Goal: Information Seeking & Learning: Find specific fact

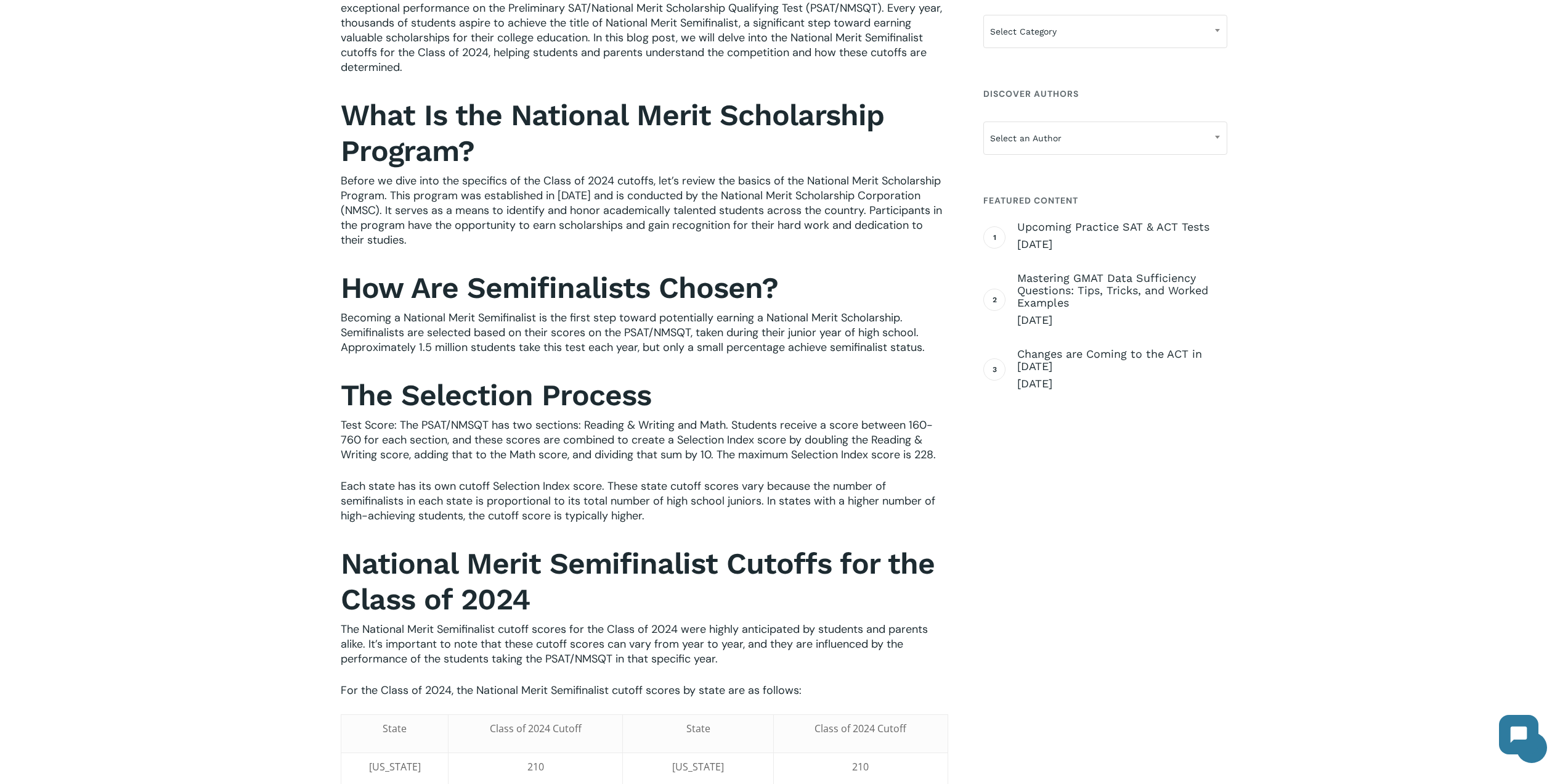
scroll to position [432, 0]
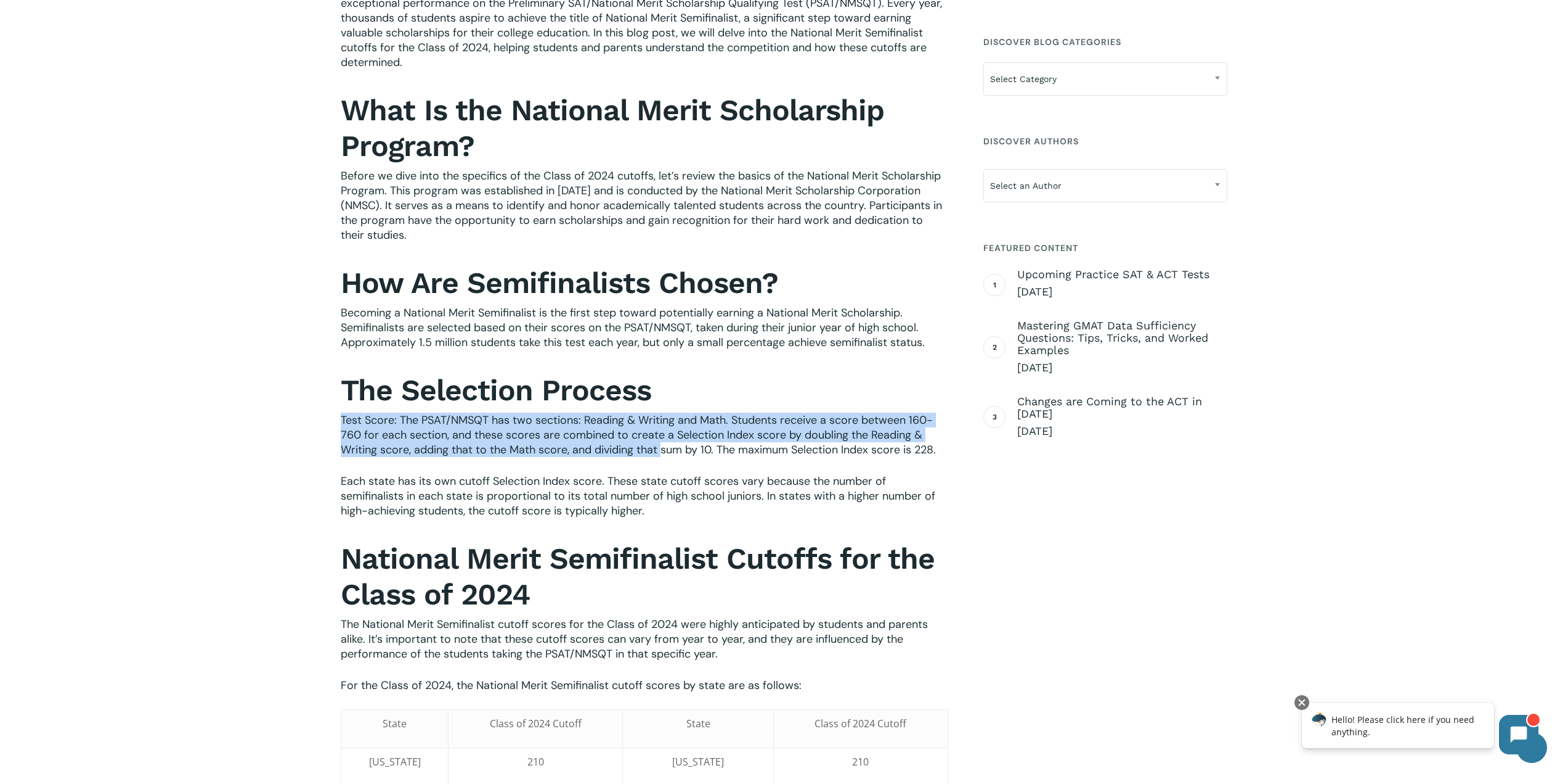
drag, startPoint x: 337, startPoint y: 419, endPoint x: 686, endPoint y: 489, distance: 356.0
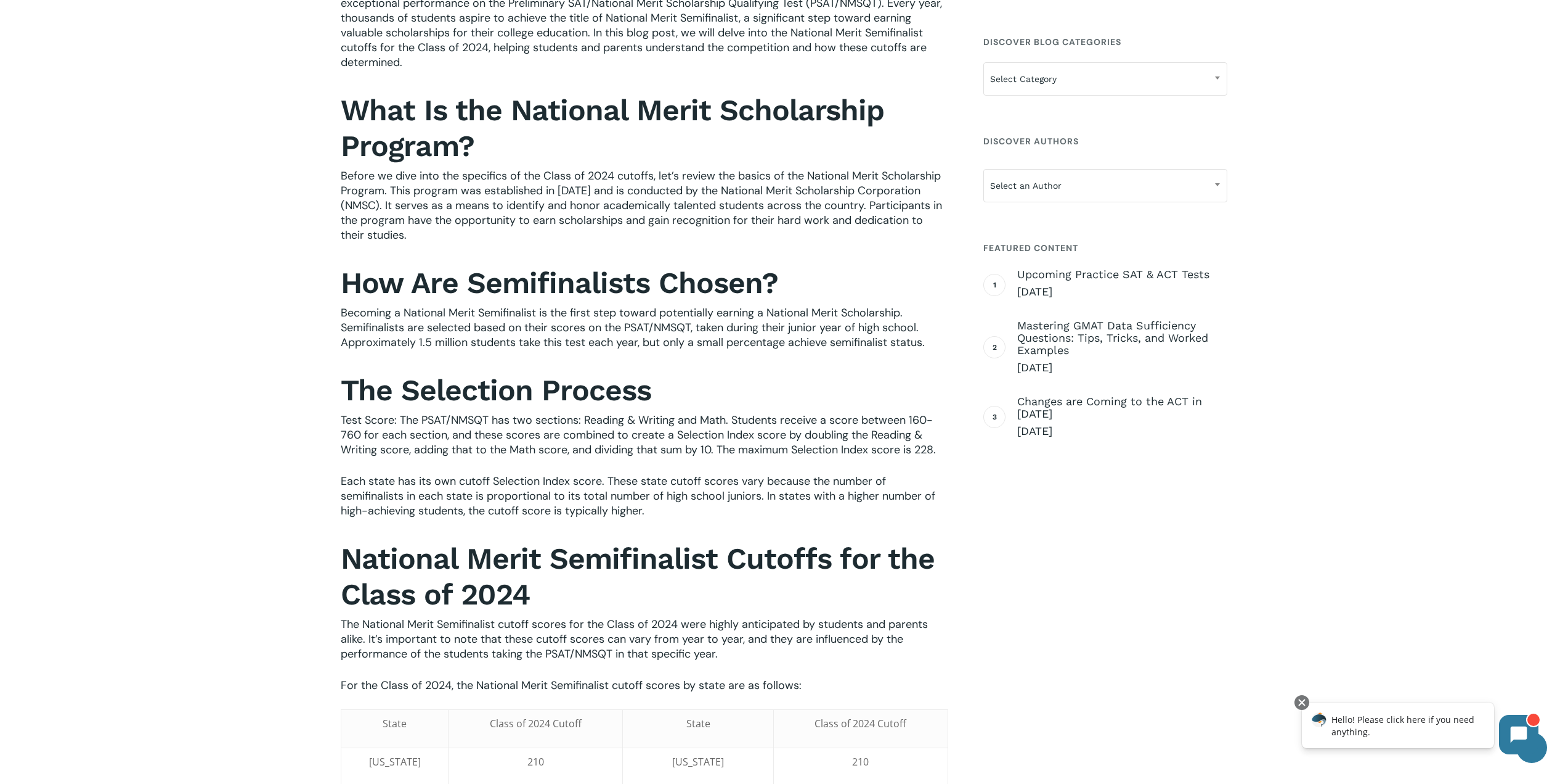
click at [696, 503] on p "Each state has its own cutoff Selection Index score. These state cutoff scores …" at bounding box center [645, 504] width 608 height 61
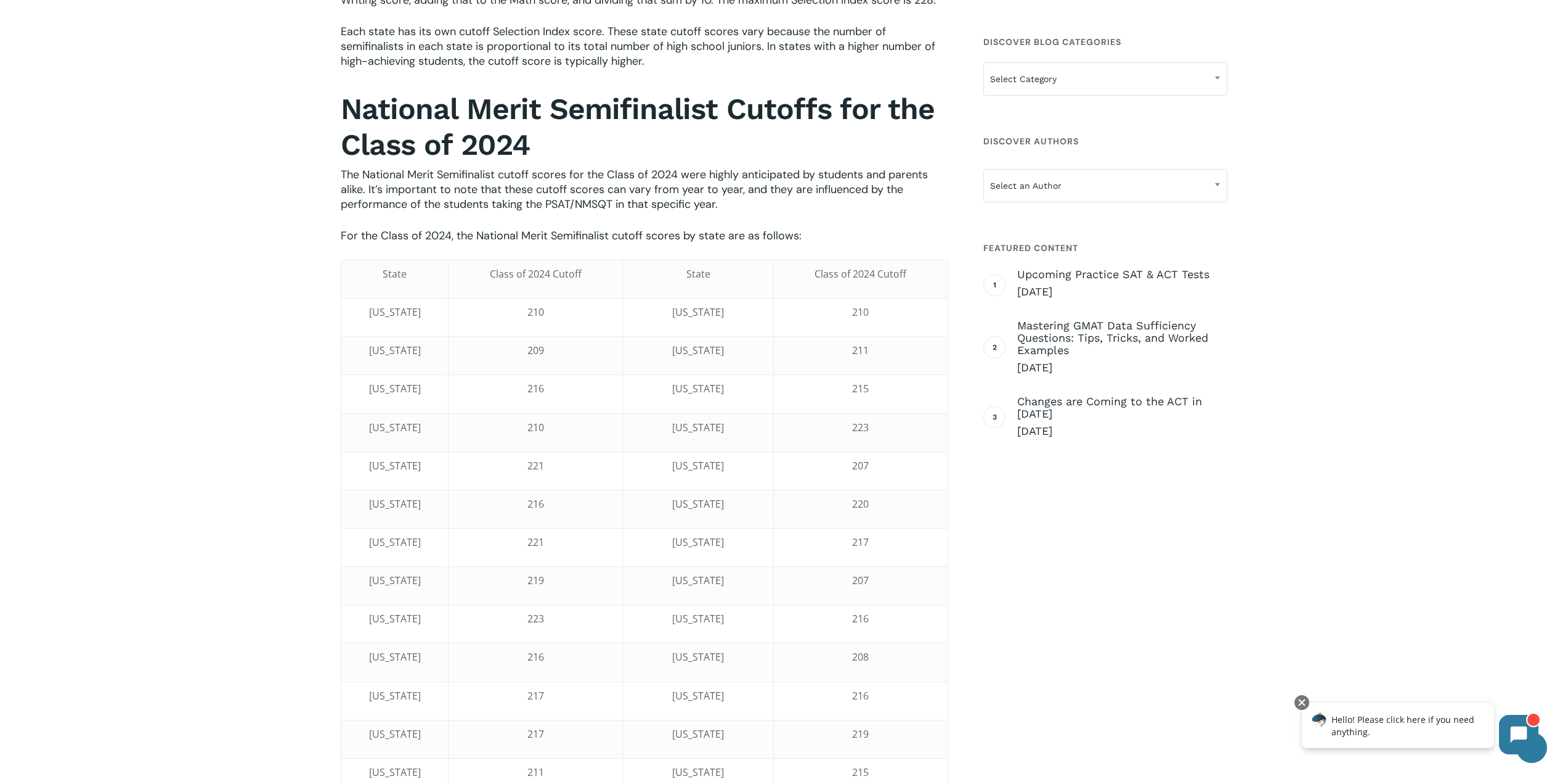
scroll to position [925, 0]
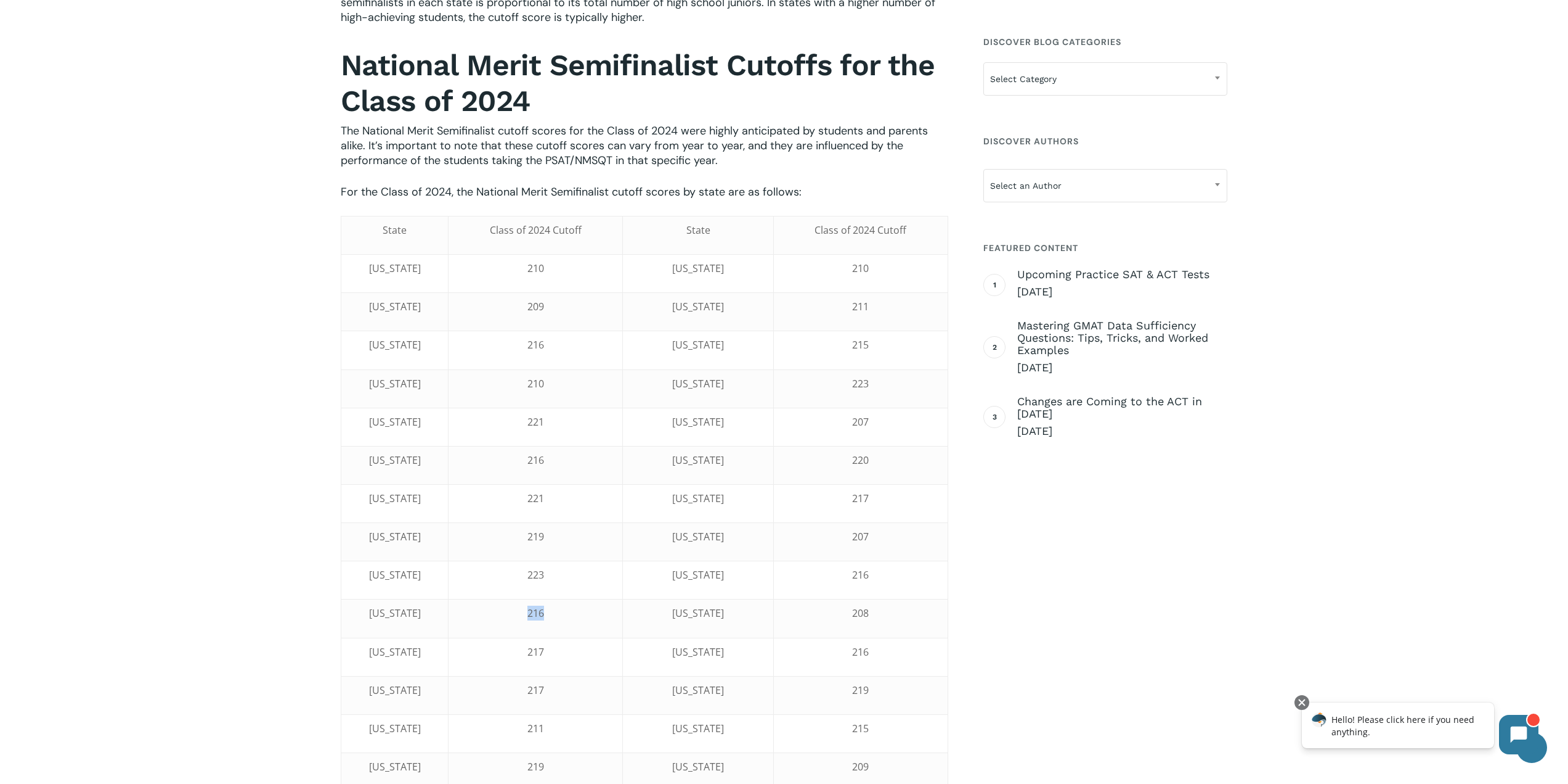
drag, startPoint x: 609, startPoint y: 613, endPoint x: 556, endPoint y: 612, distance: 53.0
click at [556, 612] on td "216" at bounding box center [535, 618] width 174 height 38
click at [619, 612] on td "216" at bounding box center [535, 618] width 174 height 38
drag, startPoint x: 604, startPoint y: 577, endPoint x: 556, endPoint y: 580, distance: 48.1
click at [556, 580] on td "223" at bounding box center [535, 580] width 174 height 38
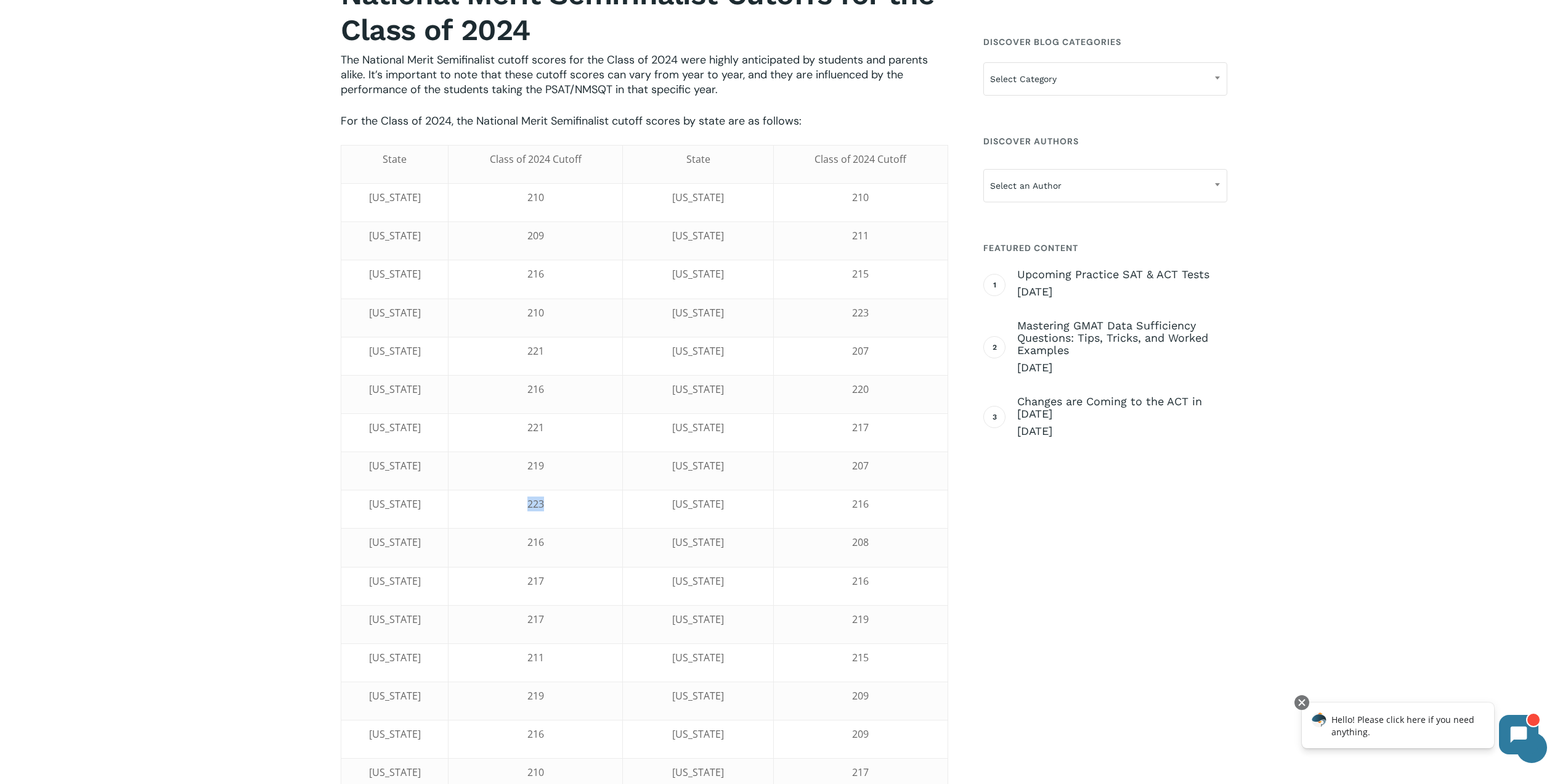
scroll to position [987, 0]
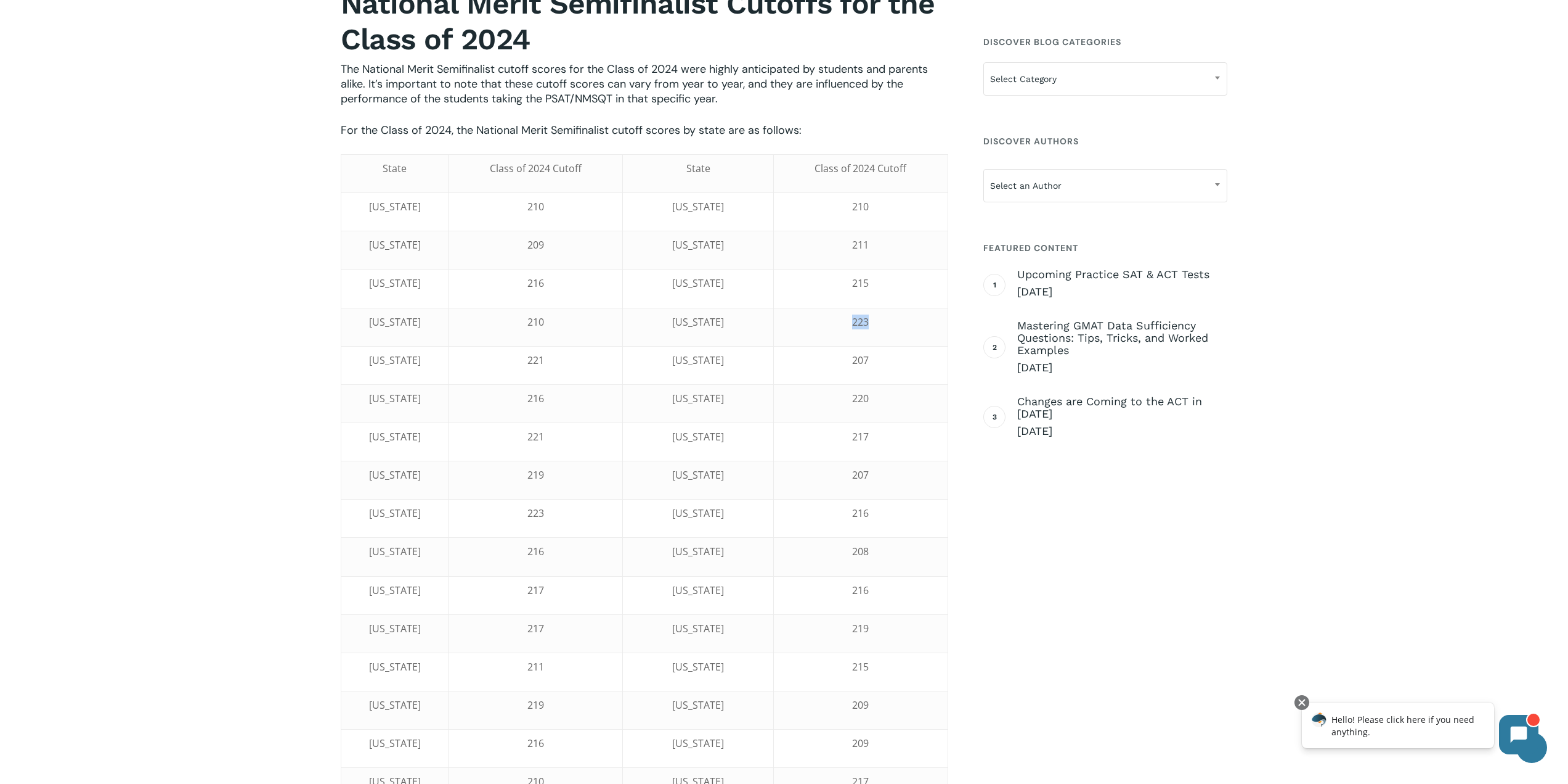
drag, startPoint x: 887, startPoint y: 325, endPoint x: 841, endPoint y: 368, distance: 63.0
click at [846, 331] on td "223" at bounding box center [860, 326] width 174 height 38
click at [821, 531] on td "216" at bounding box center [860, 518] width 174 height 38
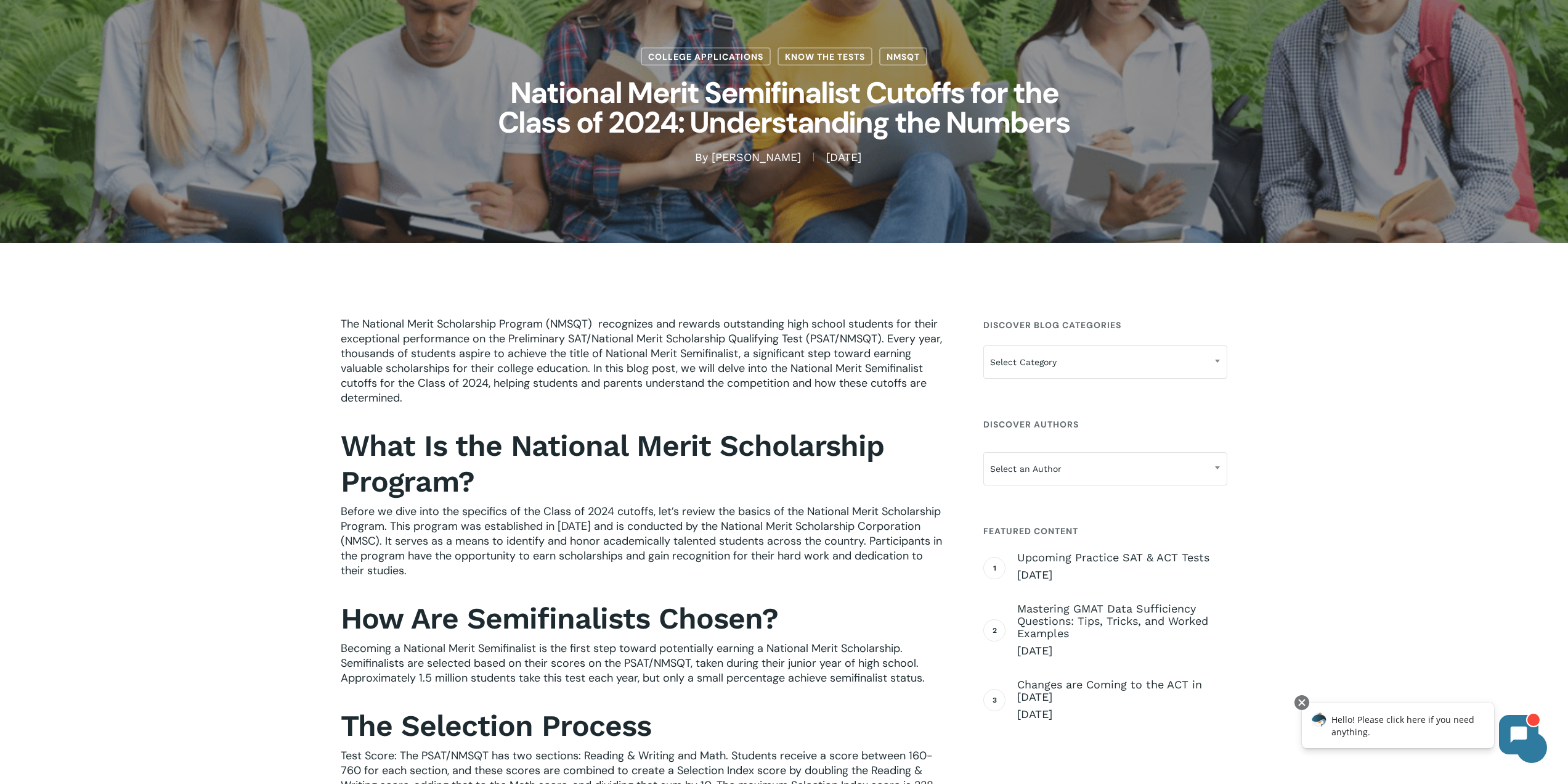
scroll to position [79, 0]
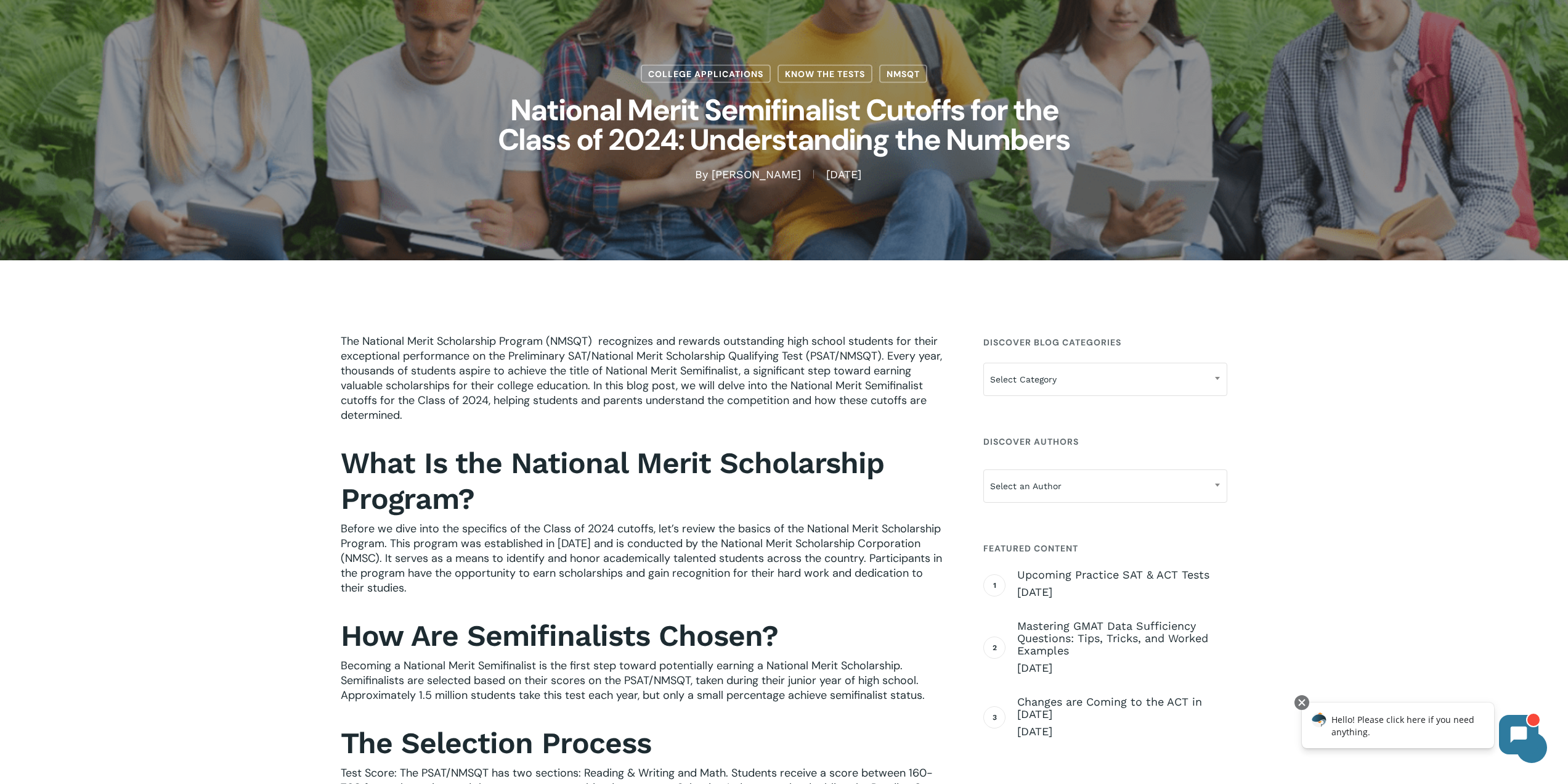
click at [404, 418] on p "The National Merit Scholarship Program (NMSQT) recognizes and rewards outstandi…" at bounding box center [645, 386] width 608 height 105
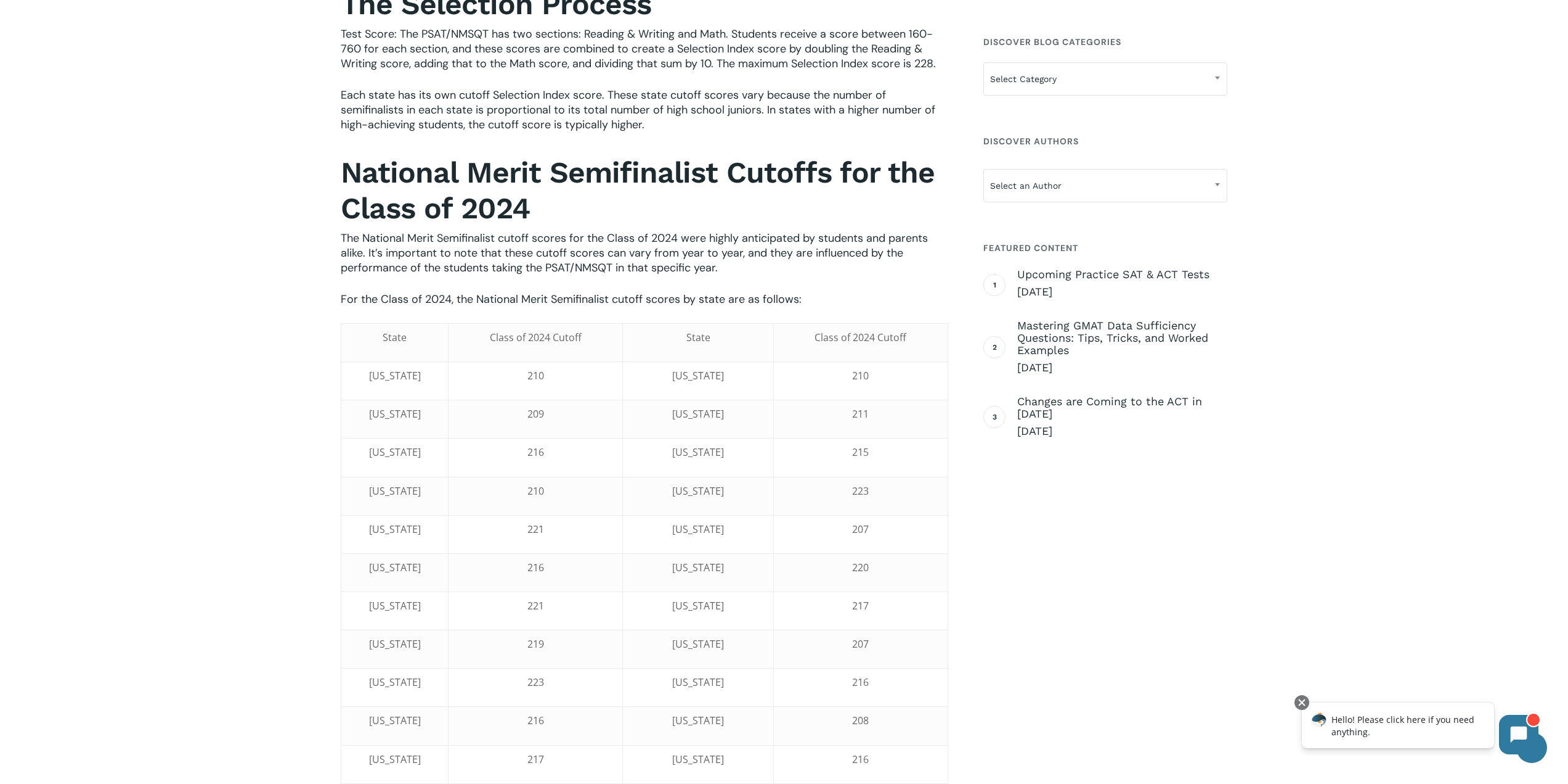
scroll to position [819, 0]
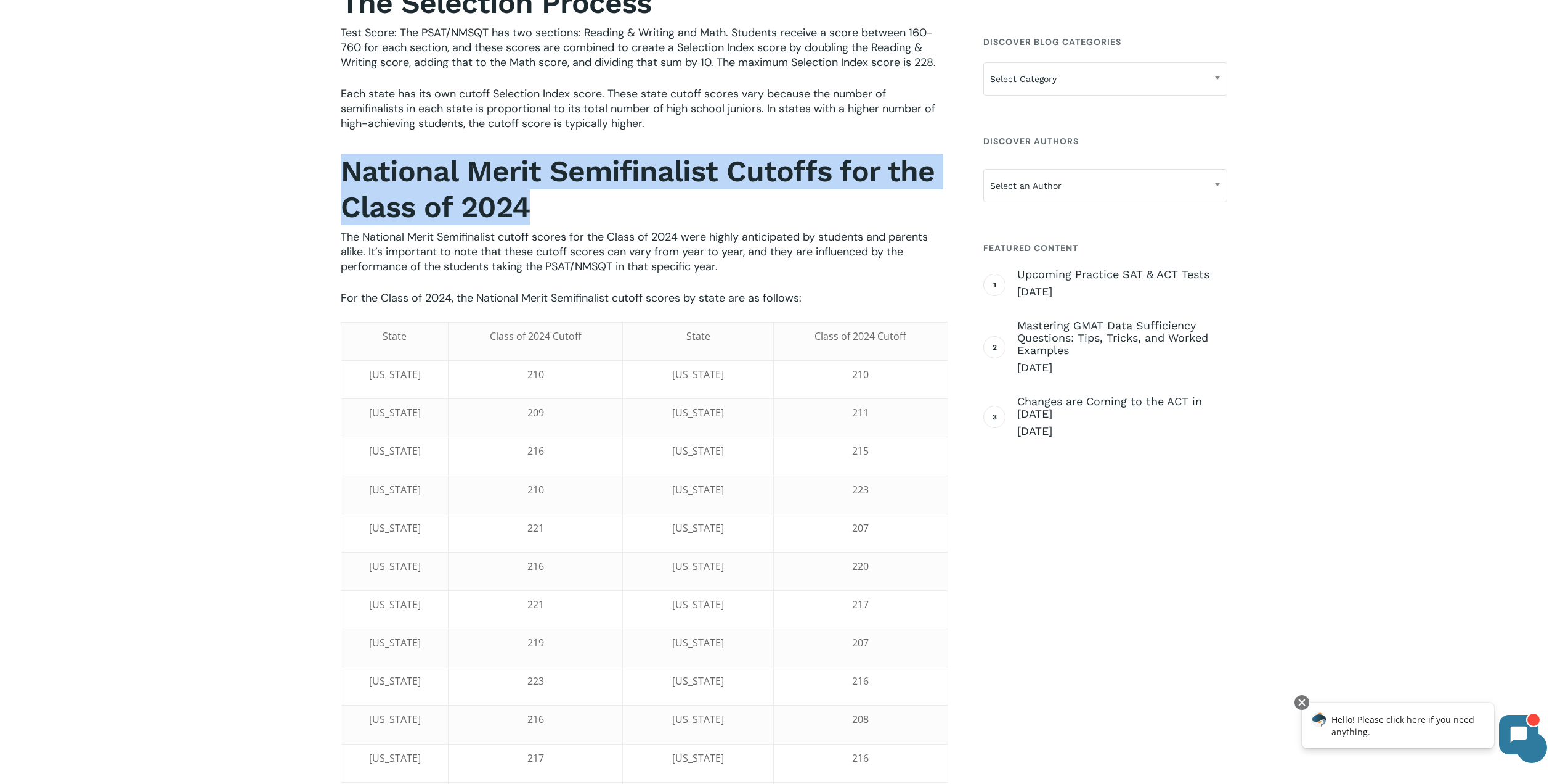
drag, startPoint x: 563, startPoint y: 217, endPoint x: 346, endPoint y: 185, distance: 219.3
click at [346, 184] on h2 "National Merit Semifinalist Cutoffs for the Class of 2024" at bounding box center [645, 189] width 608 height 71
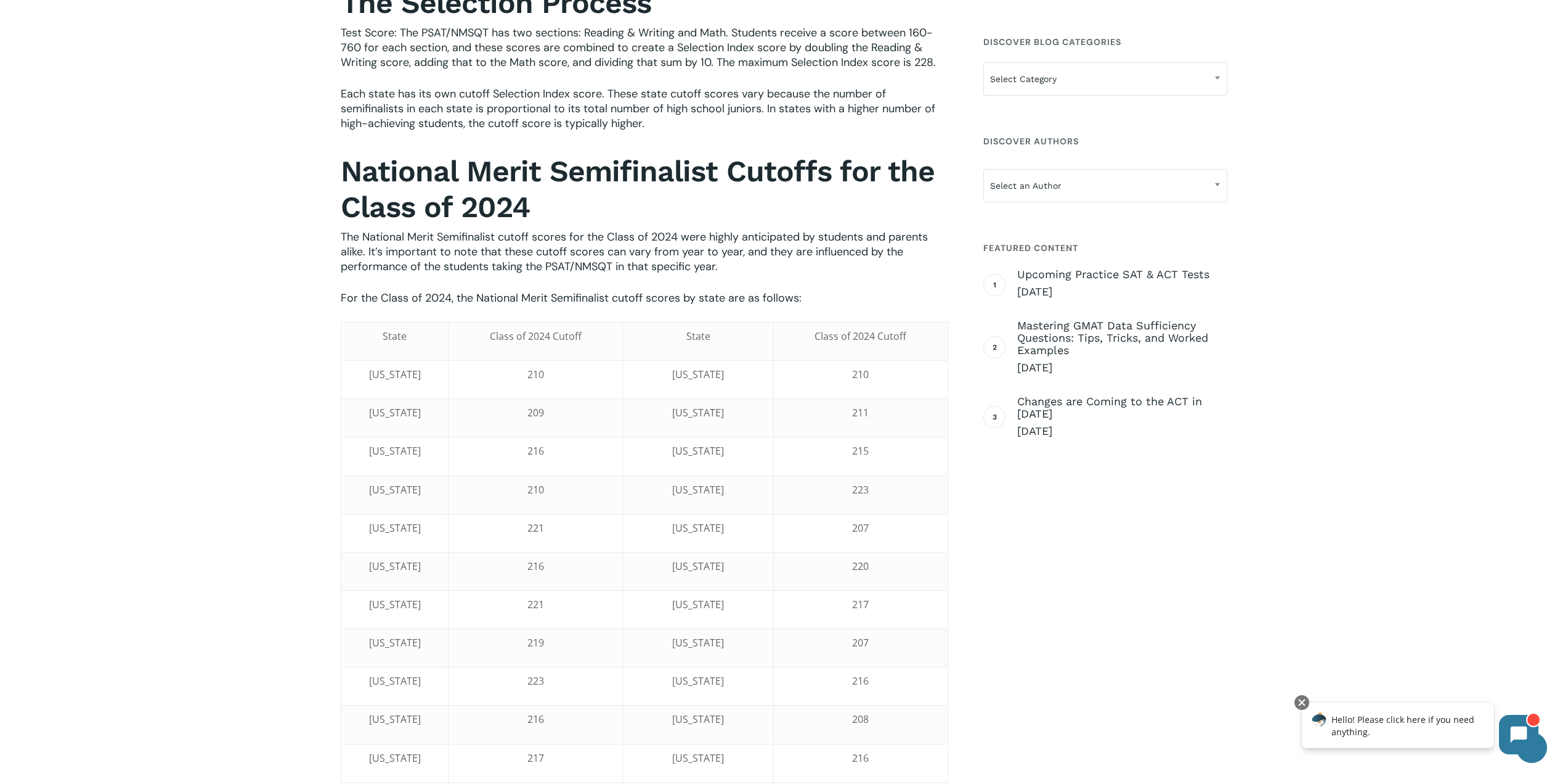
click at [703, 278] on p "The National Merit Semifinalist cutoff scores for the Class of 2024 were highly…" at bounding box center [645, 260] width 608 height 61
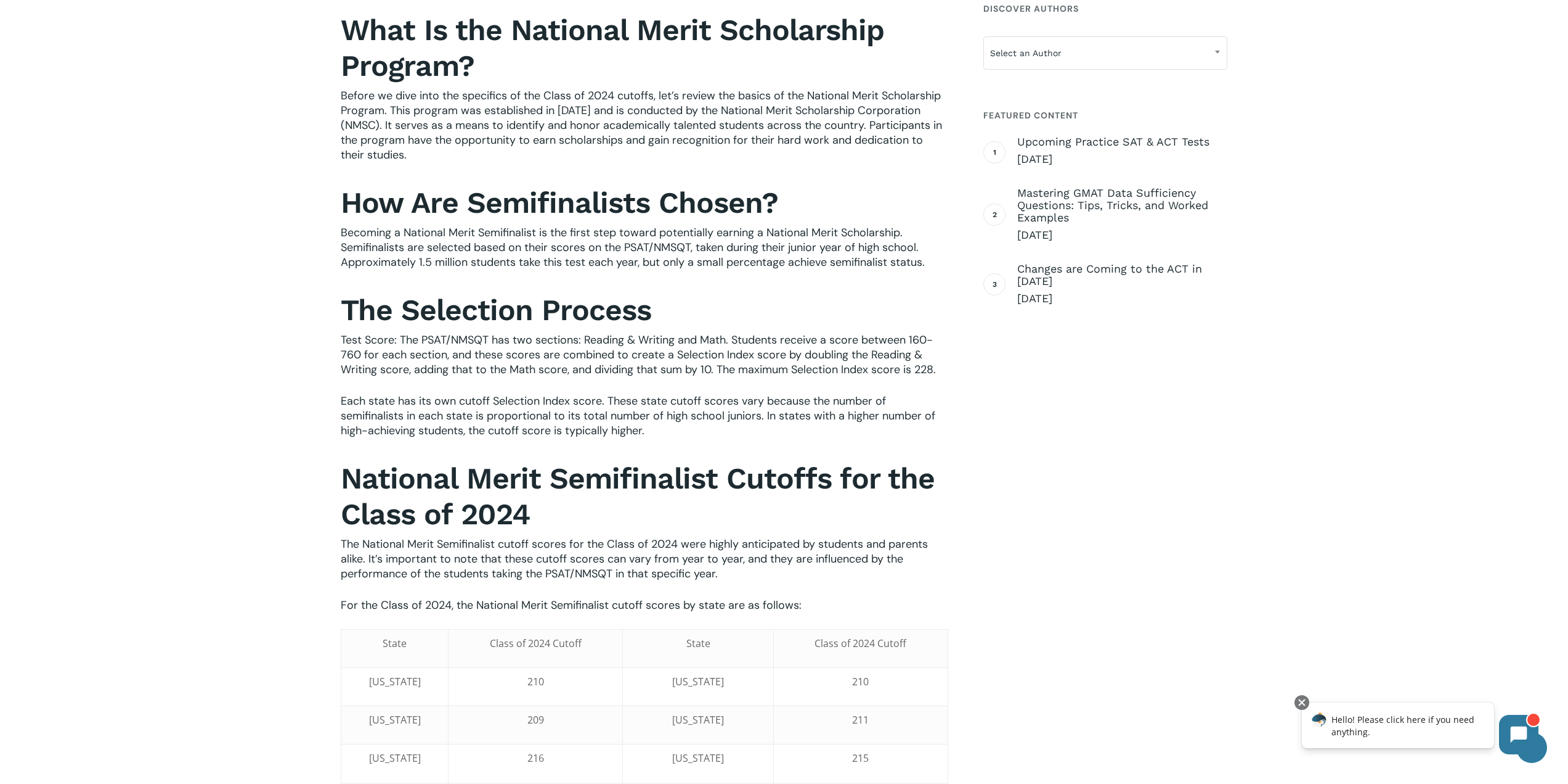
scroll to position [264, 0]
